Goal: Find specific page/section: Find specific page/section

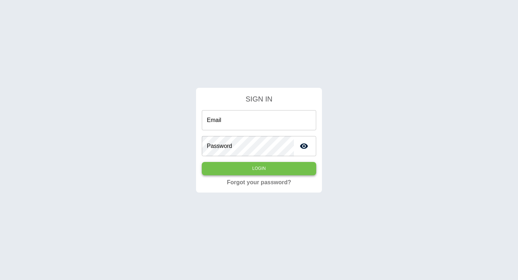
type input "**********"
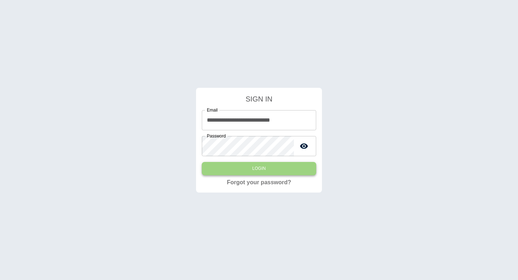
click at [247, 168] on button "Login" at bounding box center [259, 168] width 114 height 13
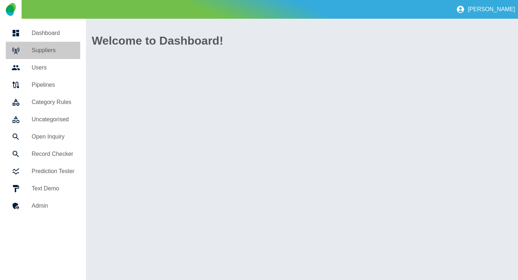
click at [25, 50] on div at bounding box center [22, 50] width 20 height 9
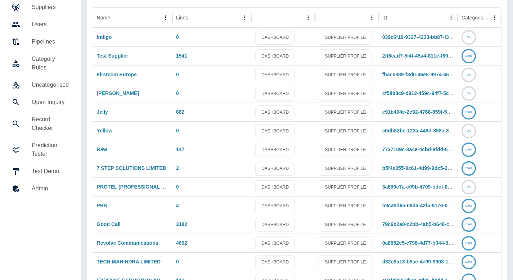
scroll to position [44, 0]
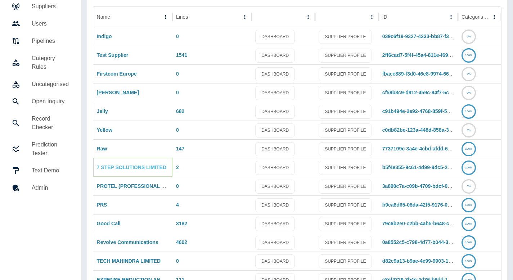
click at [120, 168] on link "7 STEP SOLUTIONS LIMITED" at bounding box center [131, 168] width 69 height 6
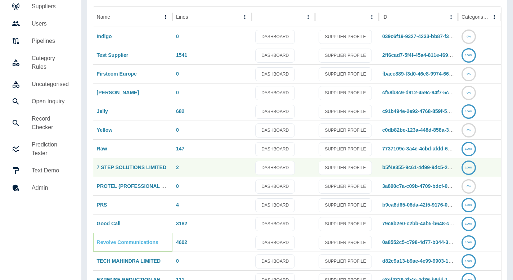
click at [116, 241] on link "Revolve Communications" at bounding box center [128, 242] width 62 height 6
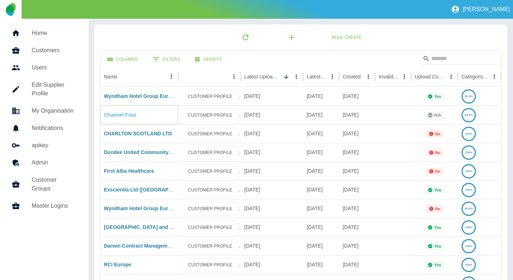
click at [122, 117] on link "Channel Four" at bounding box center [120, 115] width 32 height 6
click at [473, 118] on icon at bounding box center [468, 115] width 13 height 13
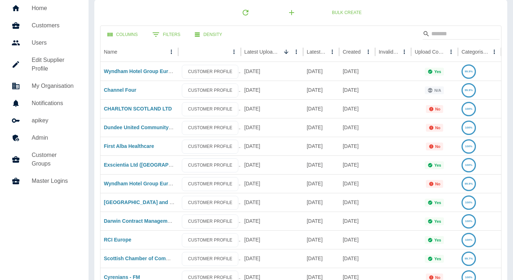
scroll to position [46, 0]
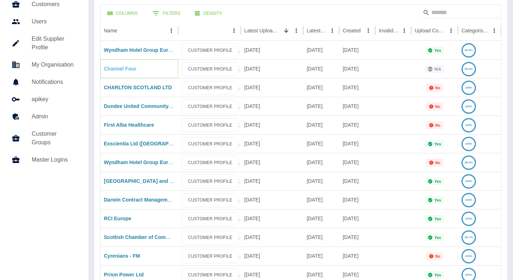
click at [122, 72] on link "Channel Four" at bounding box center [120, 69] width 32 height 6
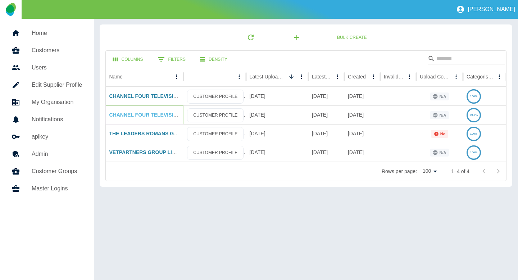
click at [149, 113] on link "CHANNEL FOUR TELEVISION COMPANY LIMITED" at bounding box center [169, 115] width 120 height 6
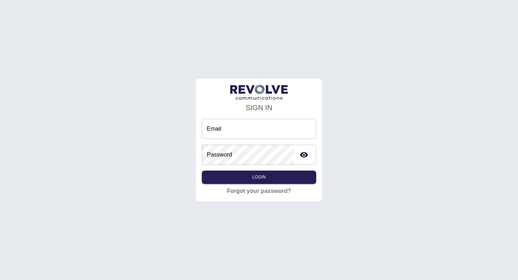
click at [286, 57] on div "SIGN IN Email Email Password Password Login Forgot your password?" at bounding box center [259, 140] width 518 height 280
